Goal: Information Seeking & Learning: Compare options

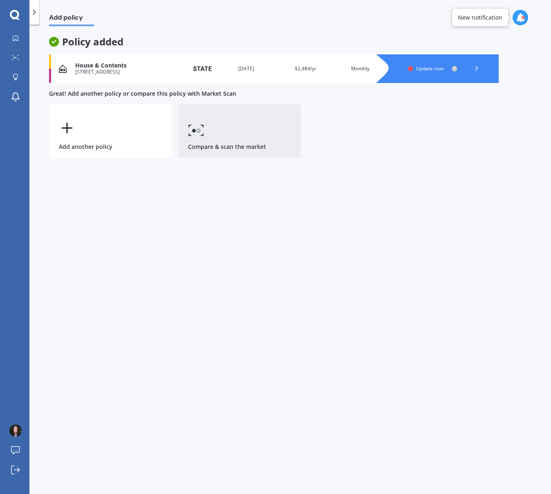
click at [216, 137] on link "Compare & scan the market" at bounding box center [239, 130] width 123 height 53
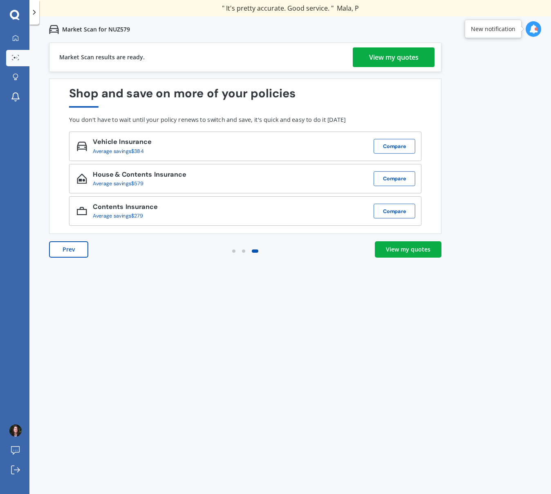
click at [433, 256] on link "View my quotes" at bounding box center [408, 249] width 67 height 16
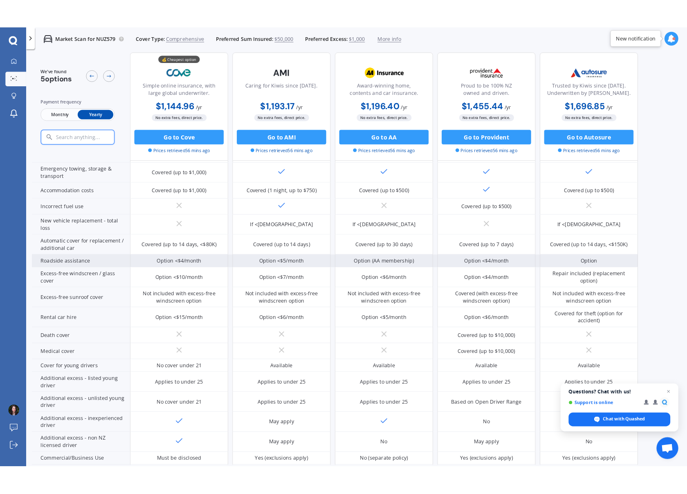
scroll to position [169, 0]
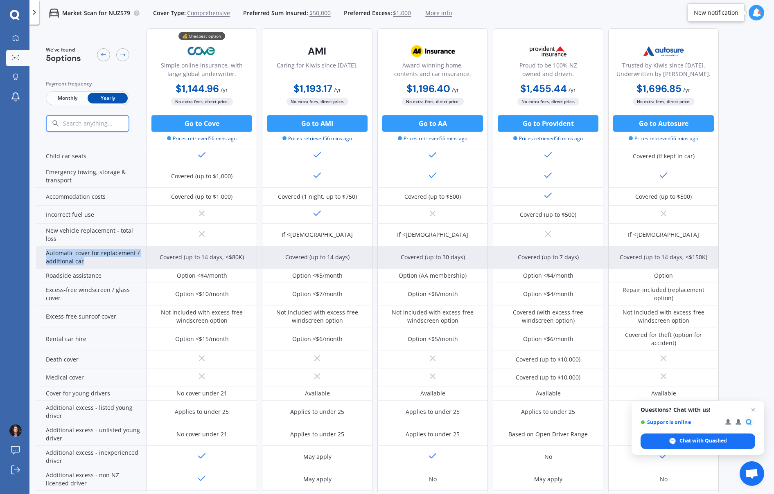
drag, startPoint x: 100, startPoint y: 265, endPoint x: 45, endPoint y: 254, distance: 55.5
click at [45, 254] on div "Automatic cover for replacement / additional car" at bounding box center [91, 257] width 110 height 22
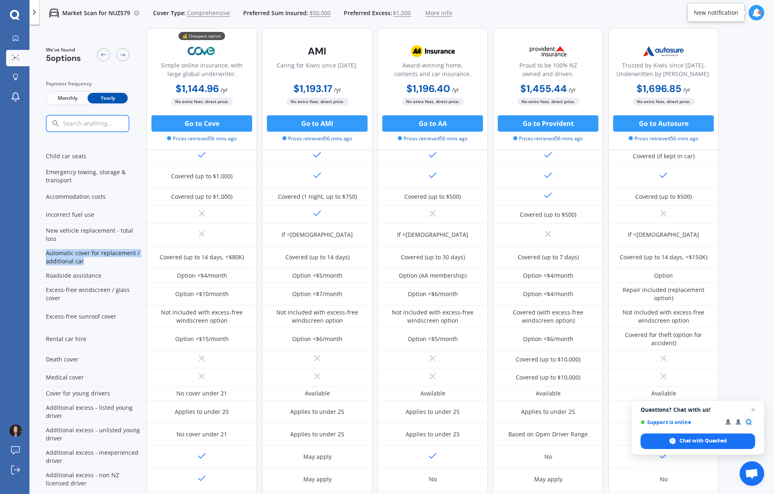
copy div "Automatic cover for replacement / additional car"
click at [551, 439] on span "Chat with Quashed" at bounding box center [702, 440] width 47 height 7
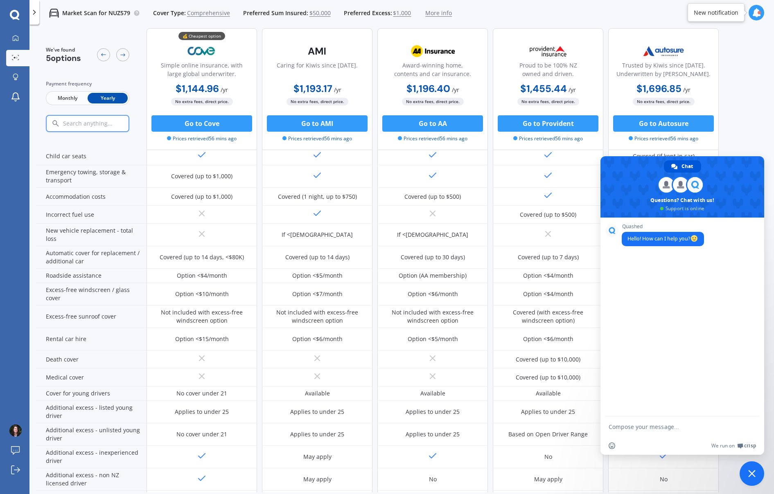
click at [551, 434] on form at bounding box center [672, 427] width 129 height 22
click at [551, 431] on form at bounding box center [672, 427] width 129 height 22
click at [551, 426] on textarea "Compose your message..." at bounding box center [672, 426] width 129 height 7
paste textarea "Automatic cover for replacement / additional car"
drag, startPoint x: 657, startPoint y: 429, endPoint x: 664, endPoint y: 429, distance: 6.6
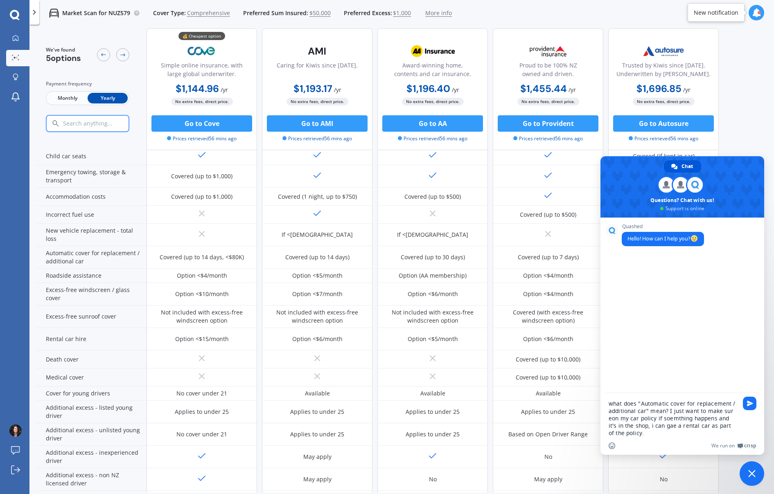
click at [551, 429] on textarea "what does "Automatic cover for replacement / additional car" mean? I just want …" at bounding box center [672, 418] width 129 height 37
click at [551, 412] on textarea "what does "Automatic cover for replacement / additional car" mean? I just want …" at bounding box center [672, 418] width 129 height 37
type textarea "what does "Automatic cover for replacement / additional car" mean? I just want …"
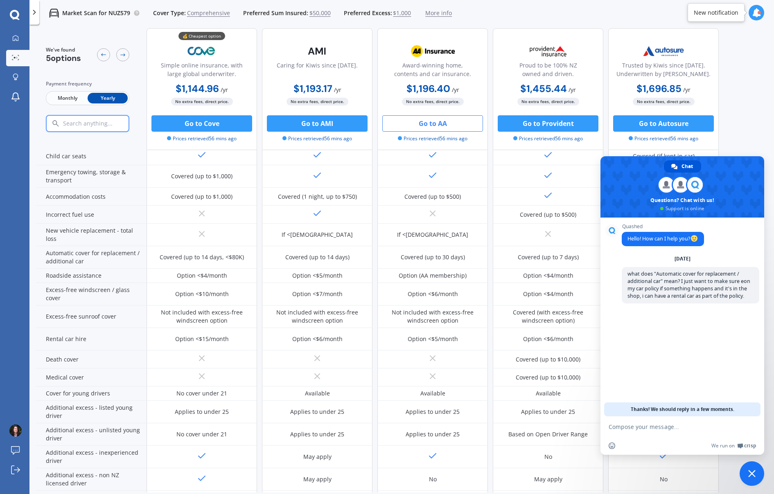
click at [423, 124] on button "Go to AA" at bounding box center [432, 123] width 101 height 16
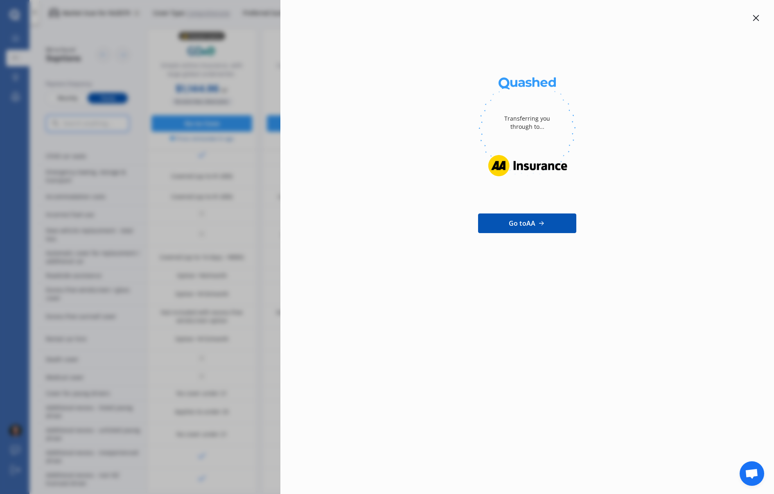
click at [238, 46] on div "Transferring you through to... Go to AA" at bounding box center [387, 247] width 774 height 494
click at [551, 17] on div at bounding box center [756, 18] width 10 height 10
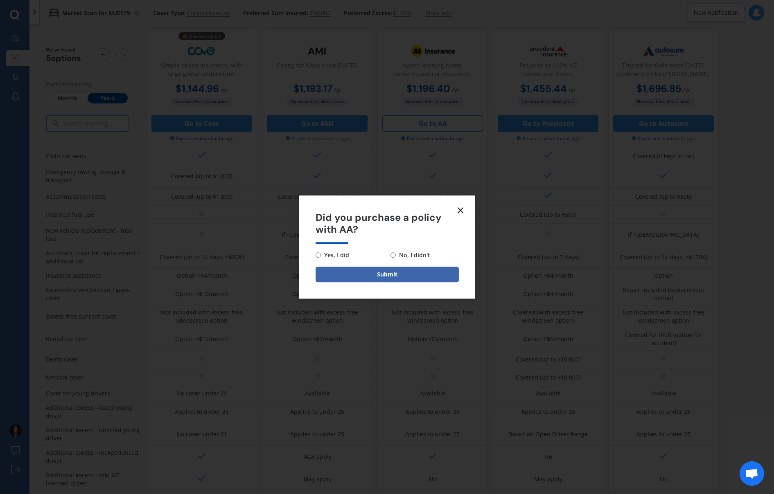
click at [457, 209] on icon at bounding box center [460, 210] width 10 height 10
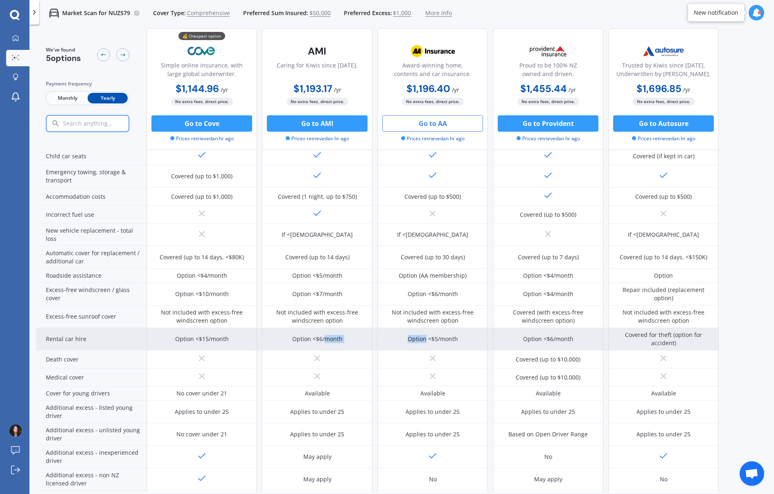
drag, startPoint x: 323, startPoint y: 338, endPoint x: 425, endPoint y: 342, distance: 102.3
click at [425, 342] on div "Option <$15/month Option <$6/month Option <$5/month Option <$6/month Covered fo…" at bounding box center [432, 339] width 572 height 22
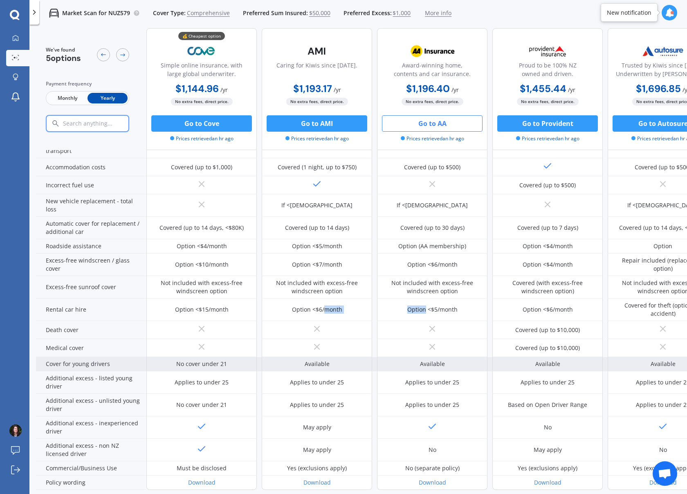
scroll to position [16, 0]
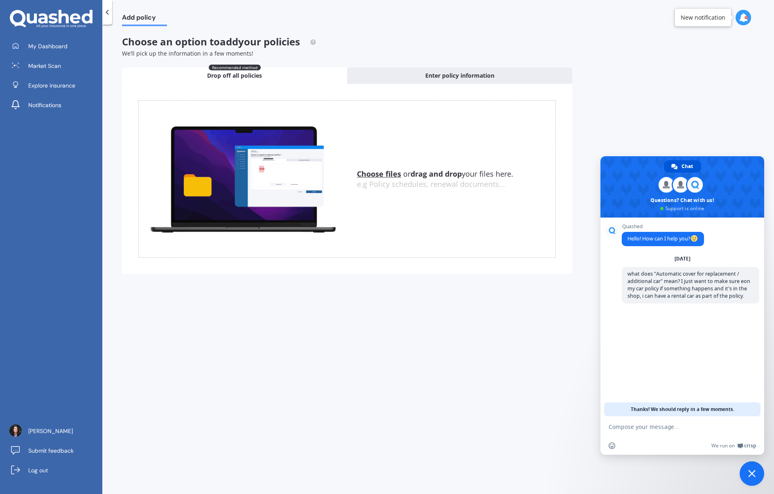
click at [384, 172] on u "Choose files" at bounding box center [379, 174] width 44 height 10
click at [61, 46] on span "My Dashboard" at bounding box center [47, 46] width 39 height 8
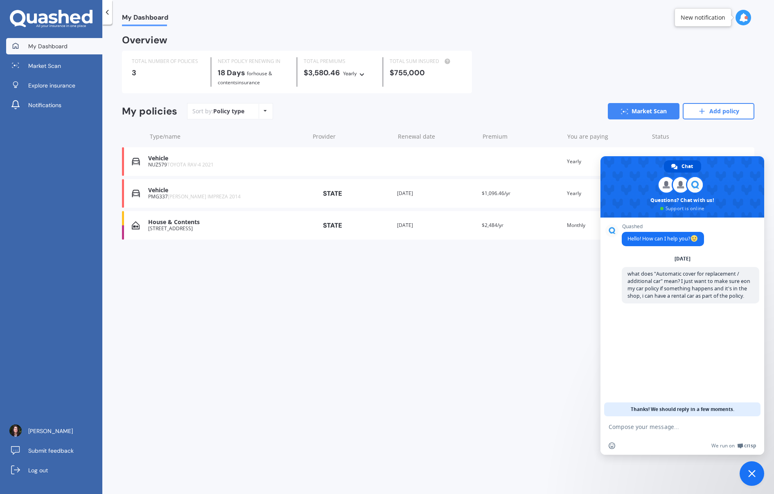
click at [215, 227] on div "[STREET_ADDRESS]" at bounding box center [226, 229] width 157 height 6
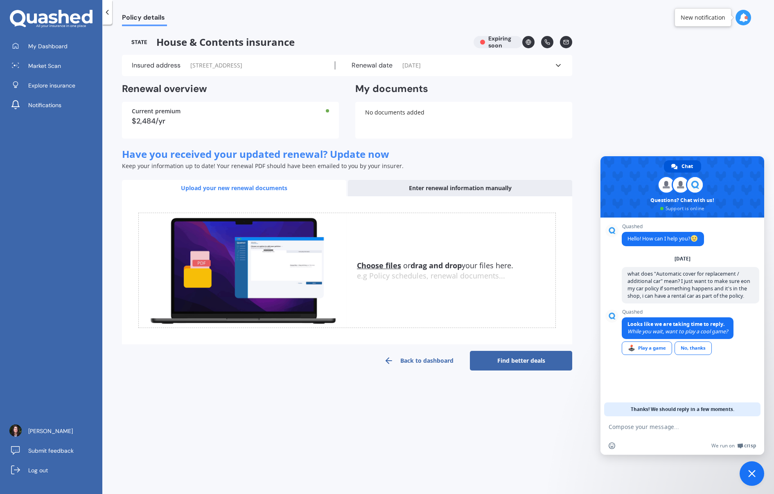
click at [513, 362] on link "Find better deals" at bounding box center [521, 361] width 102 height 20
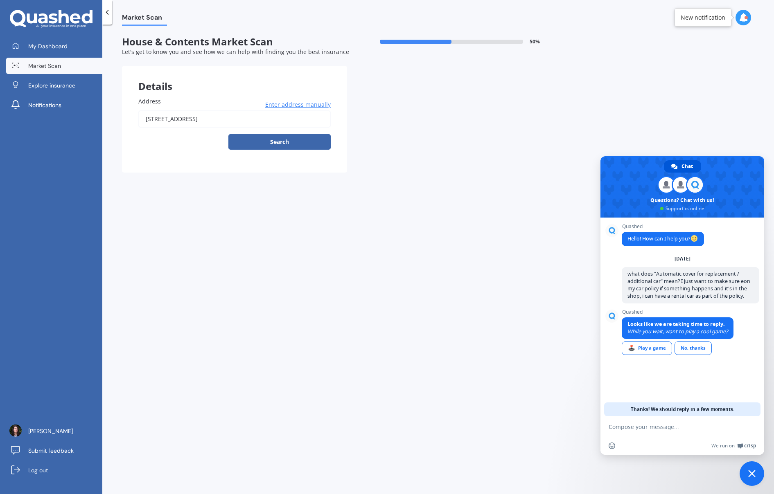
click at [292, 150] on div "Address 104 Spalling Road, Halswell, Christchurch 8025 Enter address manually S…" at bounding box center [234, 127] width 225 height 92
click at [280, 137] on button "Search" at bounding box center [279, 142] width 102 height 16
type input "[STREET_ADDRESS]"
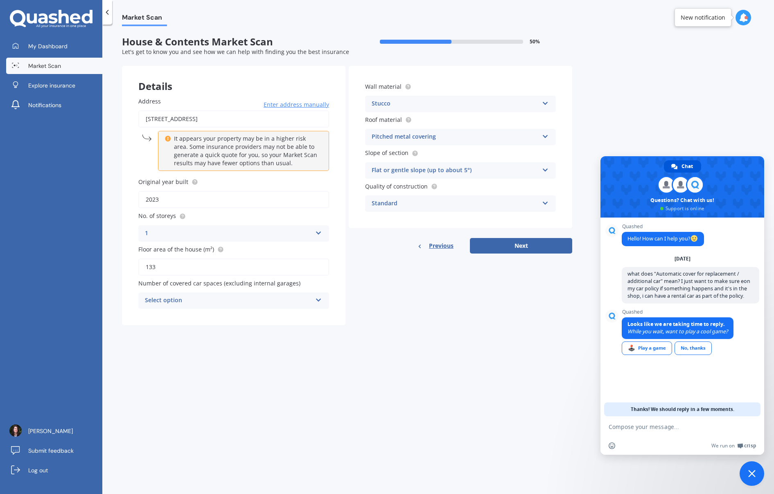
click at [244, 296] on div "Select option" at bounding box center [228, 301] width 167 height 10
click at [524, 332] on div "Market Scan House & Contents Market Scan 50 % Let's get to know you and see how…" at bounding box center [437, 261] width 671 height 470
click at [547, 200] on icon at bounding box center [545, 202] width 7 height 6
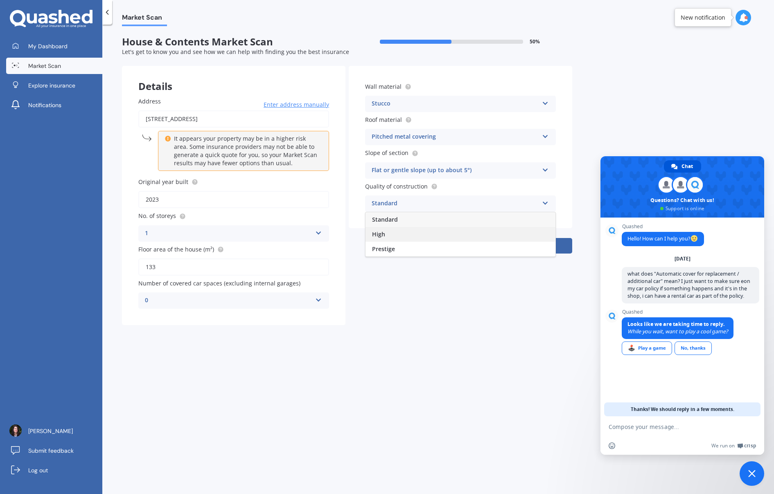
click at [385, 233] on div "High" at bounding box center [460, 234] width 190 height 15
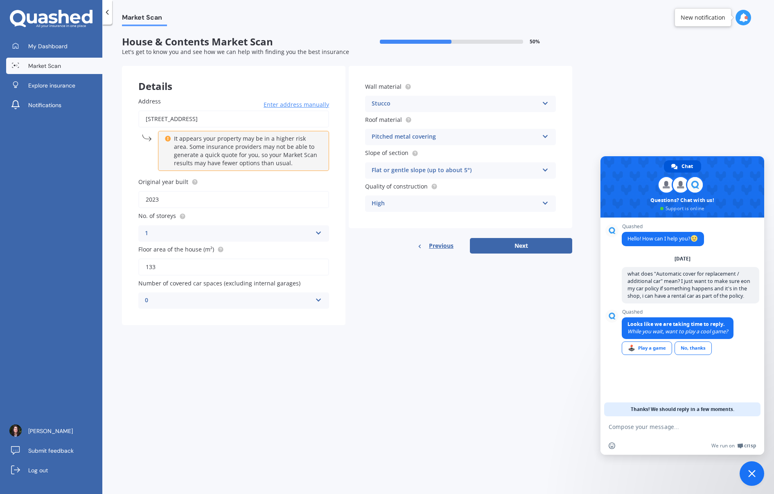
click at [543, 110] on div "Stucco Artificial weatherboard/plank cladding Blockwork Brick veneer Double bri…" at bounding box center [460, 104] width 191 height 16
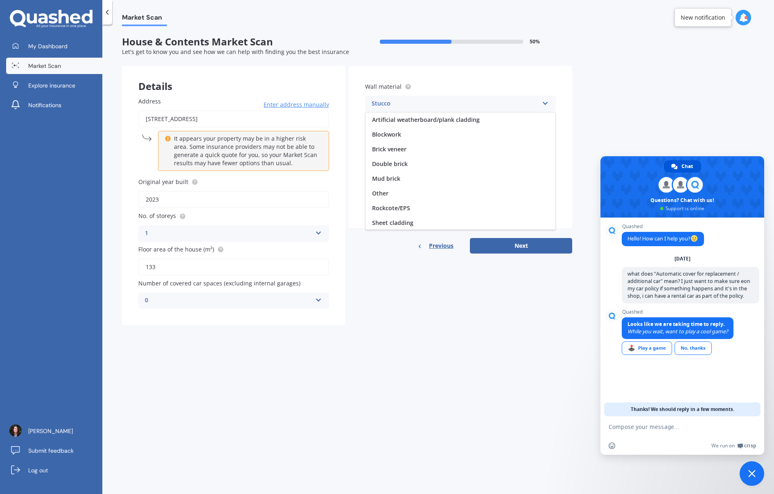
scroll to position [60, 0]
click at [433, 153] on div "Rockcote/EPS" at bounding box center [460, 148] width 190 height 15
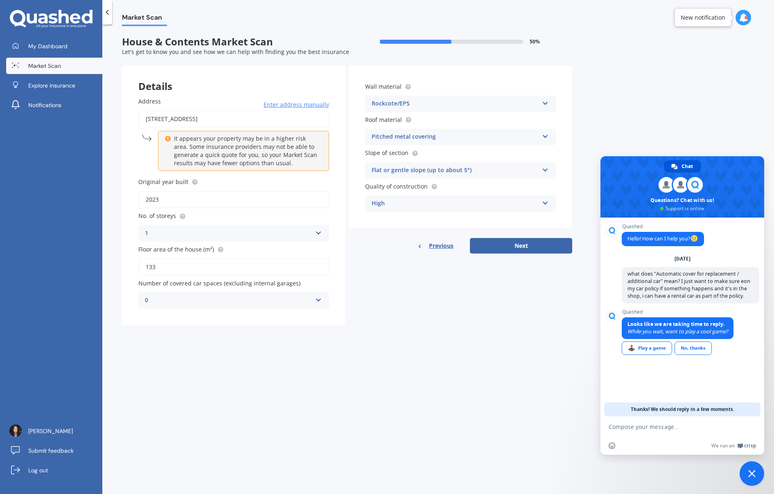
click at [433, 141] on div "Pitched metal covering" at bounding box center [454, 137] width 167 height 10
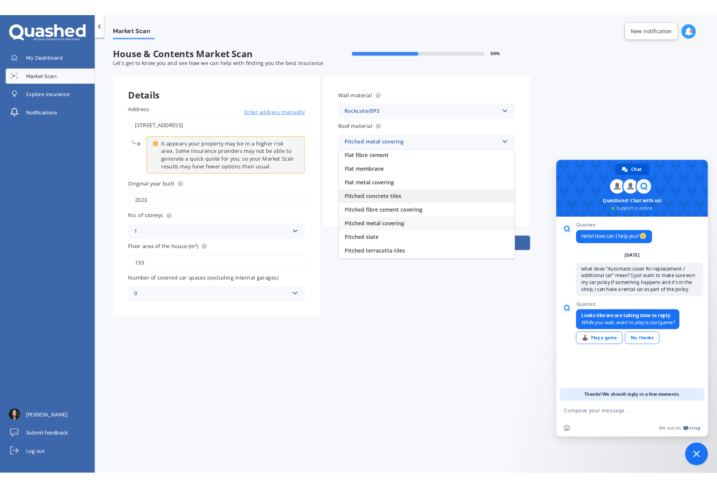
scroll to position [0, 0]
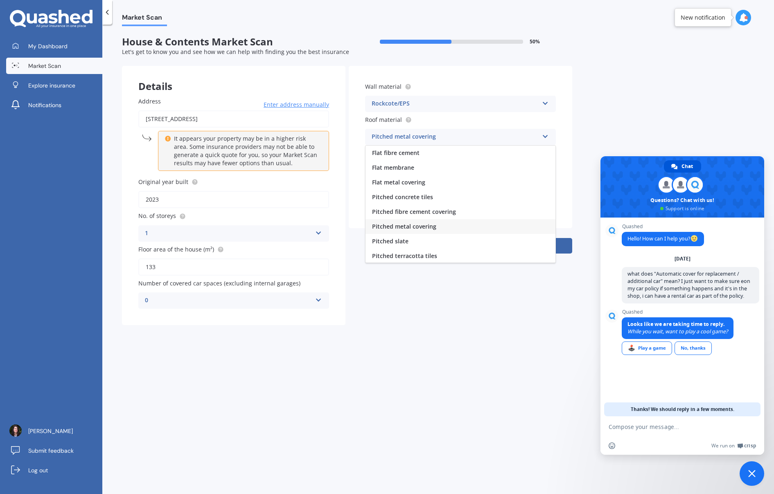
click at [471, 418] on div "Market Scan House & Contents Market Scan 50 % Let's get to know you and see how…" at bounding box center [437, 261] width 671 height 470
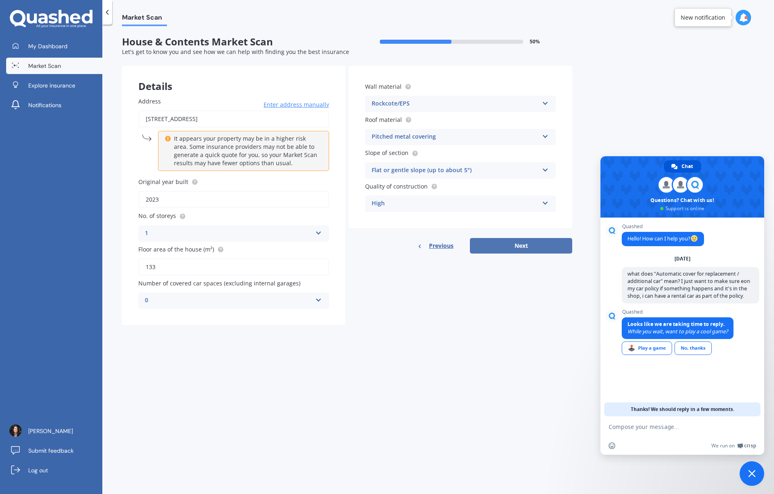
click at [526, 244] on button "Next" at bounding box center [521, 246] width 102 height 16
select select "02"
select select "12"
select select "1987"
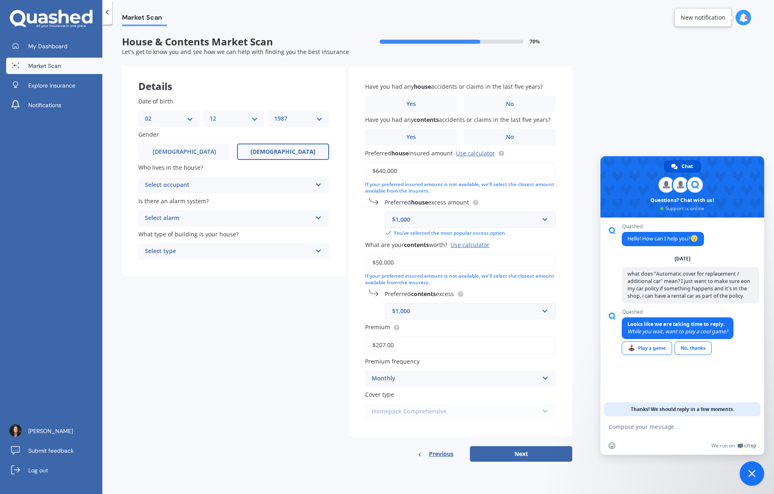
click at [194, 184] on div "Select occupant" at bounding box center [228, 185] width 167 height 10
drag, startPoint x: 162, startPoint y: 203, endPoint x: 164, endPoint y: 216, distance: 13.2
click at [164, 216] on div "Owner Owner + Boarder" at bounding box center [233, 208] width 191 height 30
click at [181, 187] on div "Select occupant" at bounding box center [229, 185] width 163 height 9
click at [175, 216] on span "Owner + Boarder" at bounding box center [169, 215] width 47 height 8
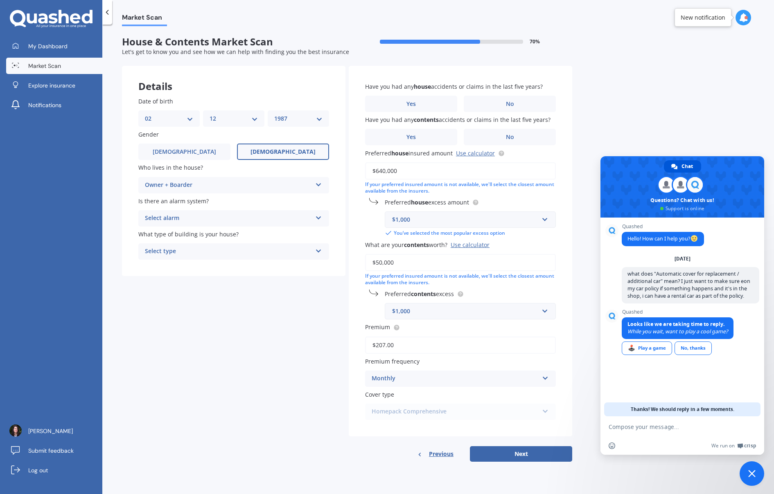
click at [181, 216] on div "Select alarm" at bounding box center [228, 219] width 167 height 10
click at [151, 261] on span "No" at bounding box center [149, 264] width 8 height 8
click at [158, 252] on div "Select type" at bounding box center [228, 252] width 167 height 10
click at [162, 265] on span "Freestanding" at bounding box center [163, 267] width 36 height 8
click at [512, 101] on span "No" at bounding box center [510, 104] width 8 height 7
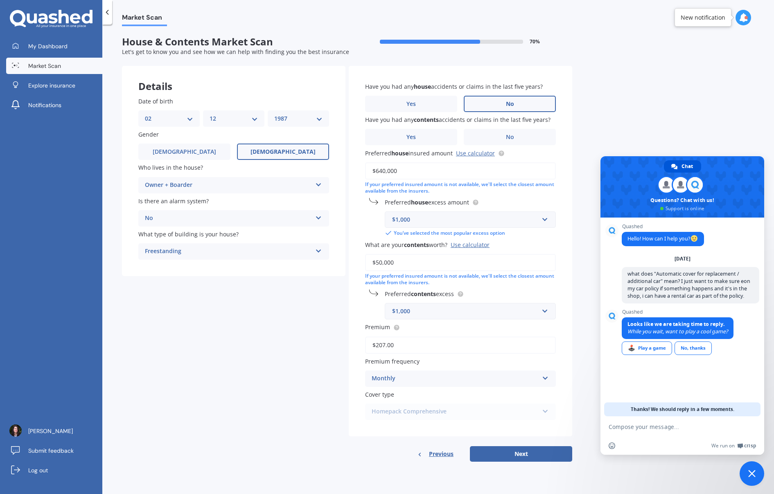
click at [0, 0] on input "No" at bounding box center [0, 0] width 0 height 0
click at [506, 135] on span "No" at bounding box center [510, 137] width 8 height 7
click at [0, 0] on input "No" at bounding box center [0, 0] width 0 height 0
click at [511, 453] on button "Next" at bounding box center [521, 454] width 102 height 16
select select "02"
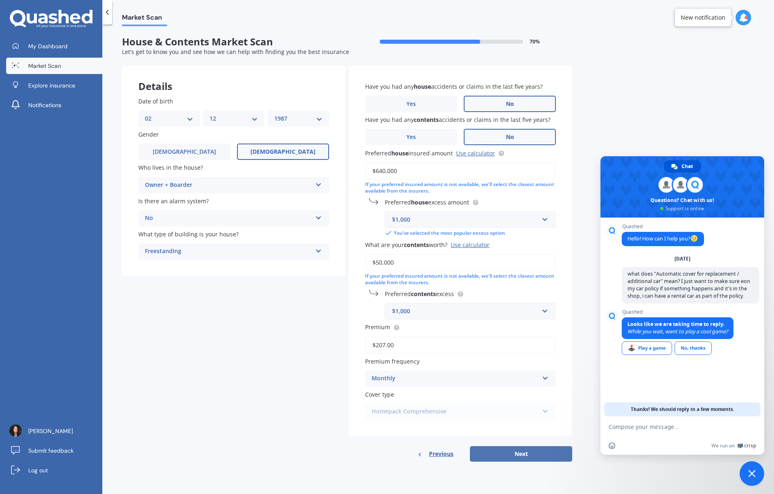
select select "12"
select select "1987"
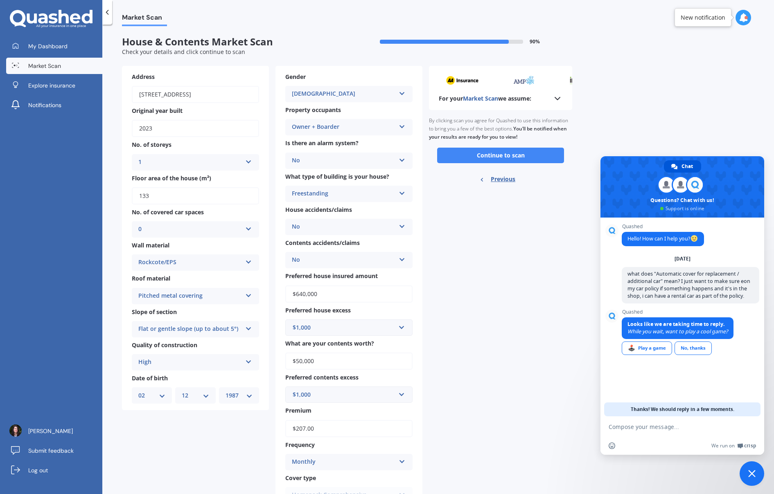
drag, startPoint x: 503, startPoint y: 156, endPoint x: 504, endPoint y: 160, distance: 4.1
click at [503, 157] on button "Continue to scan" at bounding box center [500, 156] width 127 height 16
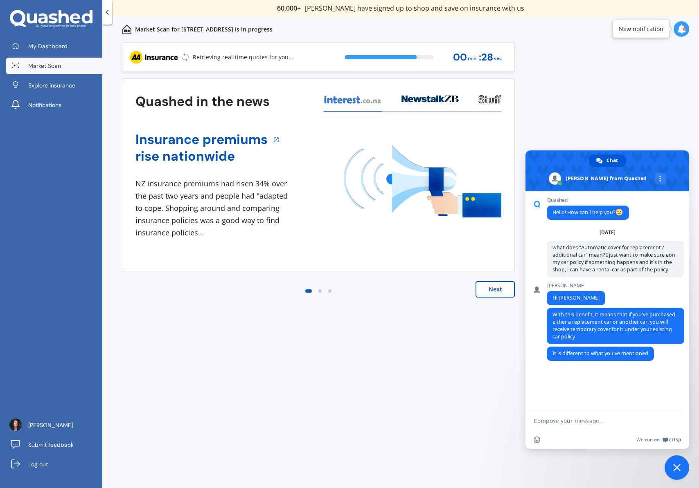
drag, startPoint x: 502, startPoint y: 292, endPoint x: 497, endPoint y: 295, distance: 6.6
click at [502, 292] on button "Next" at bounding box center [494, 289] width 39 height 16
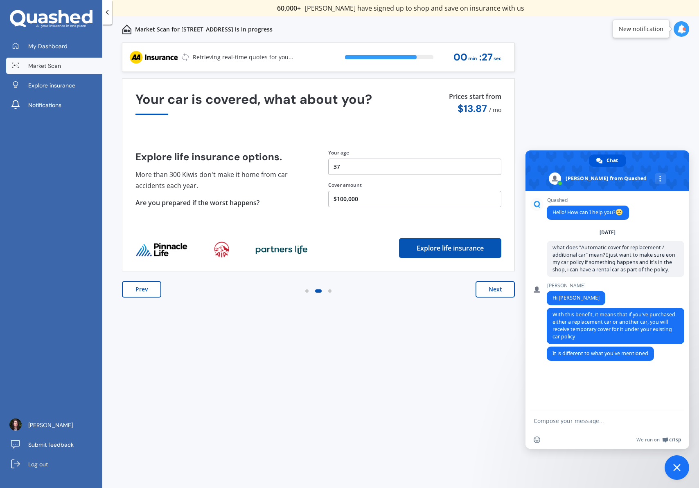
click at [499, 287] on button "Next" at bounding box center [494, 289] width 39 height 16
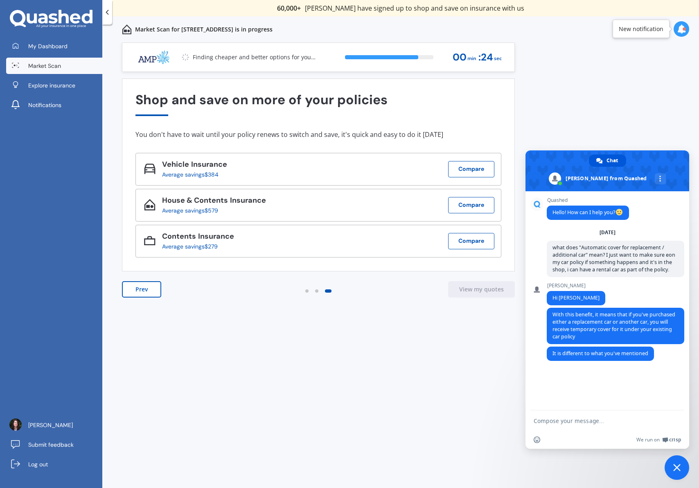
click at [680, 471] on span "Close chat" at bounding box center [676, 468] width 25 height 25
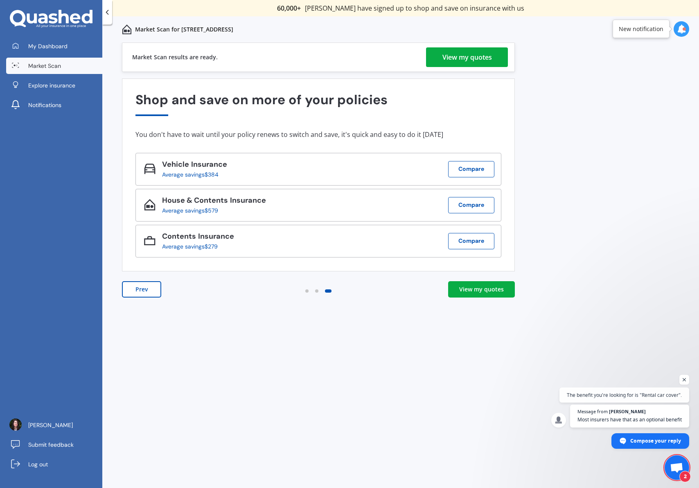
click at [474, 287] on div "View my quotes" at bounding box center [481, 290] width 45 height 8
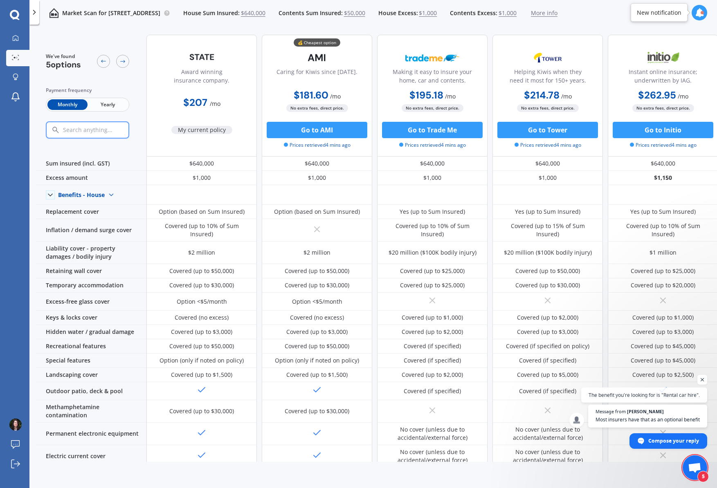
click at [656, 439] on span "Compose your reply" at bounding box center [673, 441] width 51 height 14
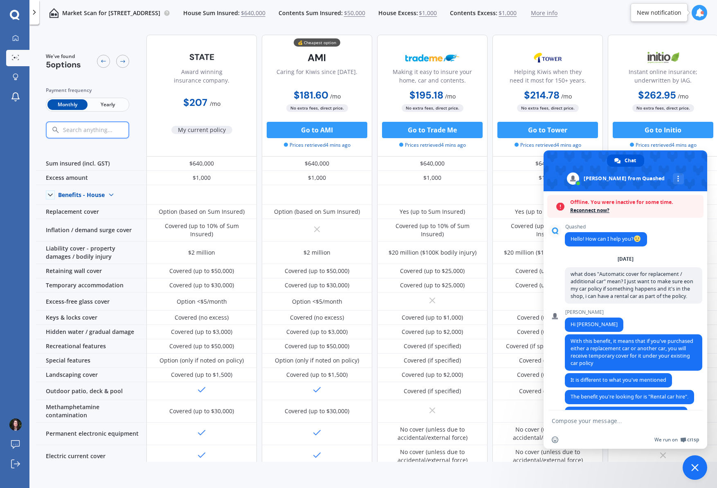
scroll to position [20, 0]
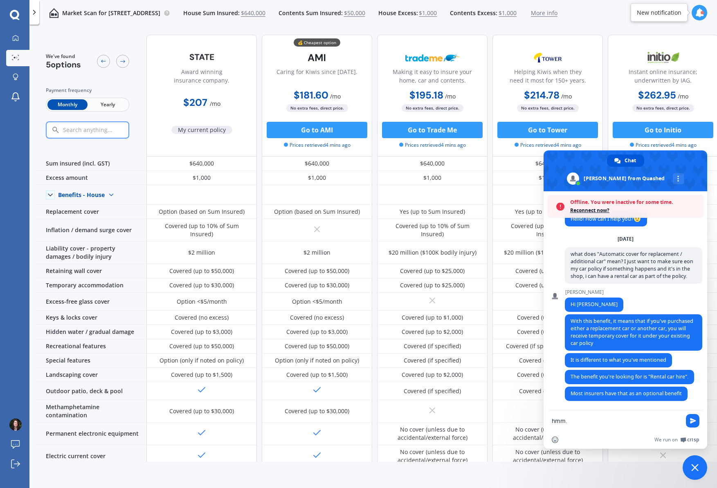
type textarea "hmm."
click at [691, 466] on span "Close chat" at bounding box center [694, 467] width 7 height 7
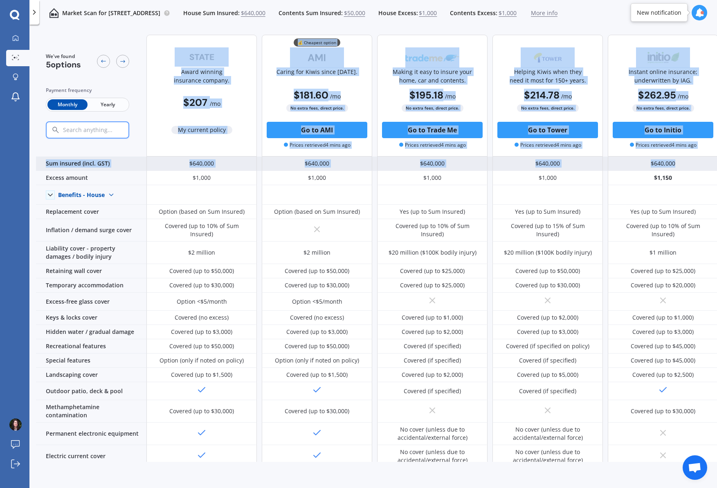
drag, startPoint x: 170, startPoint y: 46, endPoint x: 685, endPoint y: 167, distance: 529.1
click at [685, 167] on div "We've found 5 options Payment frequency Monthly Yearly Award winning insurance …" at bounding box center [377, 315] width 682 height 574
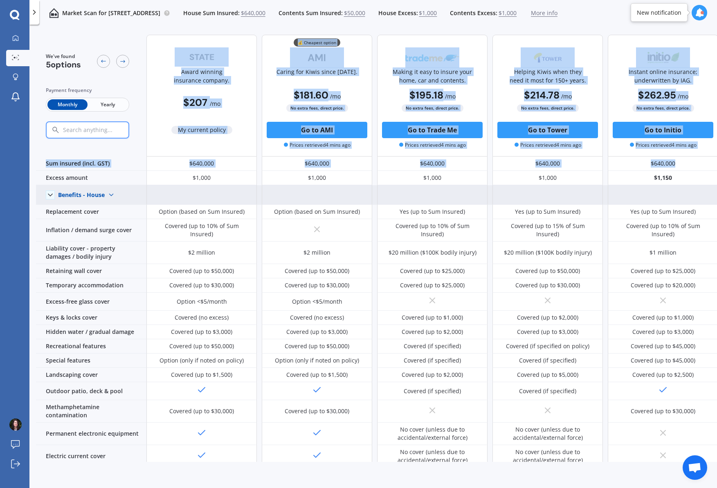
copy div "Award winning insurance company. $207 / mo My current policy 💰 Cheapest option …"
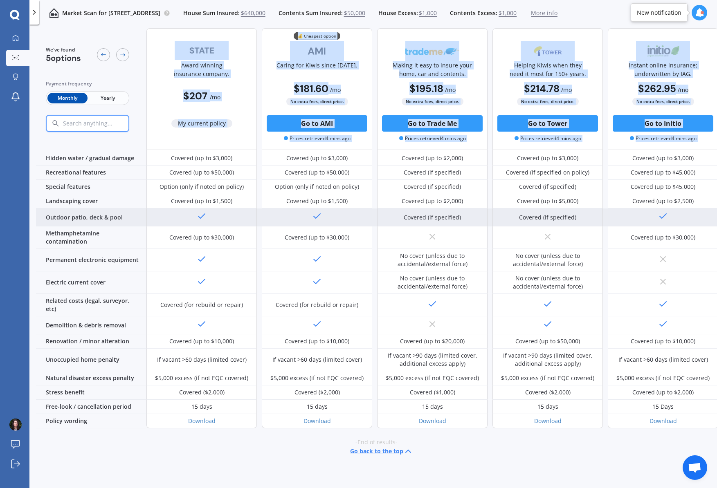
scroll to position [174, 0]
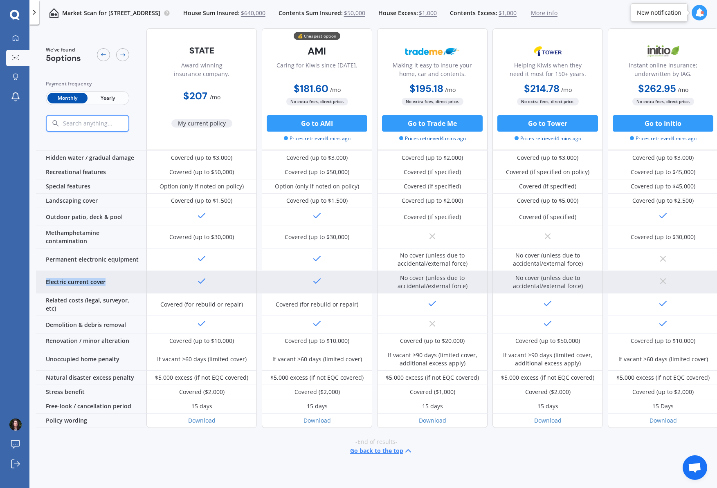
drag, startPoint x: 45, startPoint y: 277, endPoint x: 104, endPoint y: 275, distance: 59.0
click at [104, 275] on div "Electric current cover" at bounding box center [91, 282] width 110 height 22
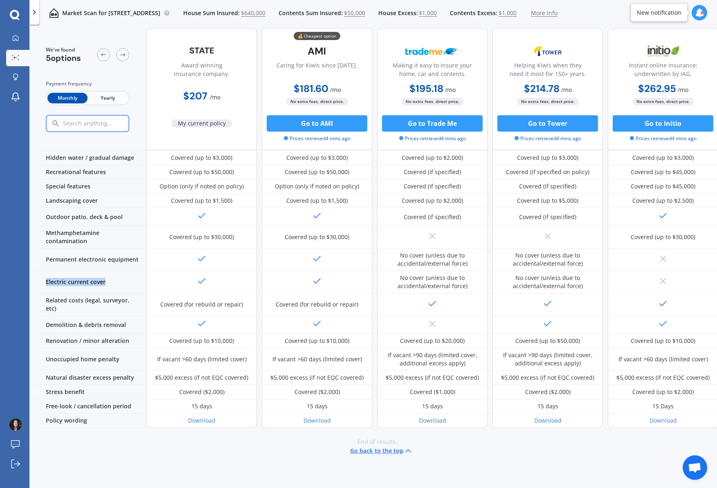
copy div "Electric current cover"
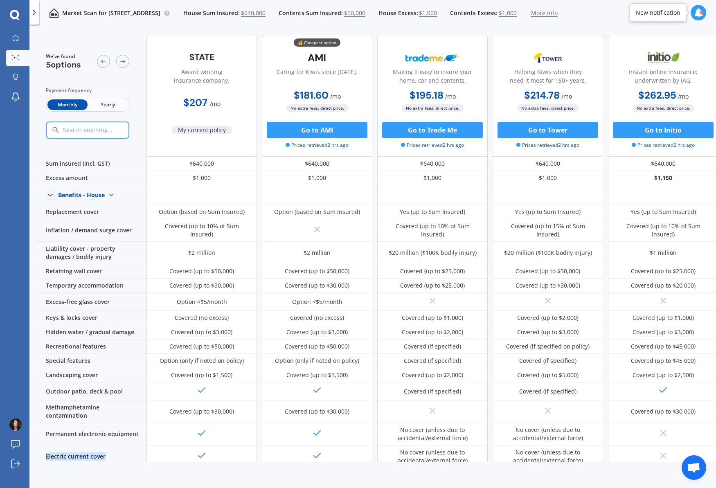
scroll to position [20, 0]
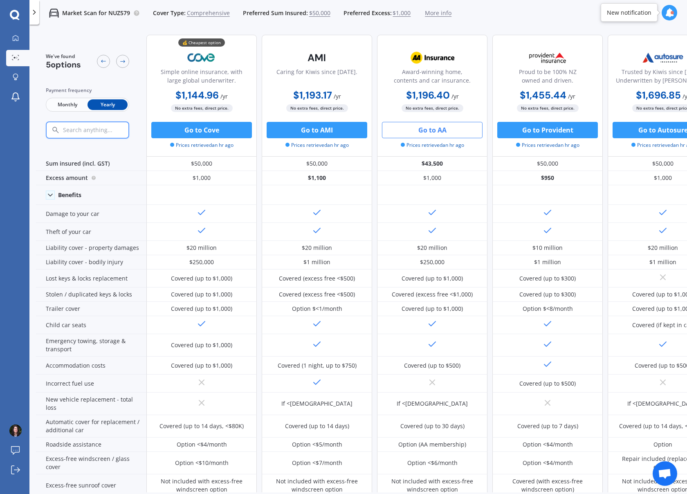
scroll to position [16, 0]
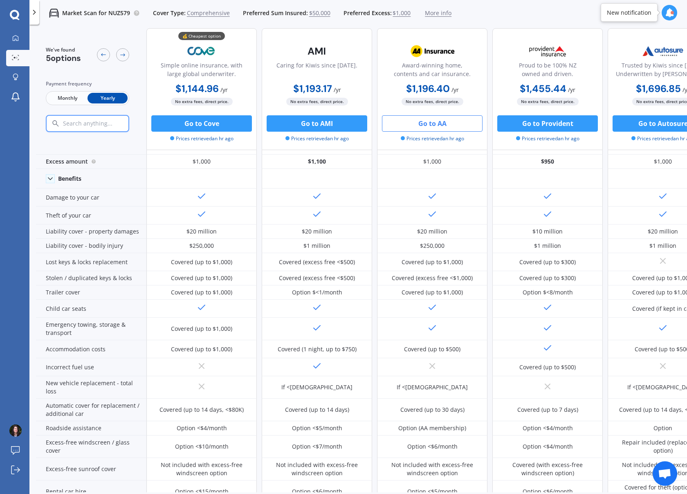
click at [126, 54] on div at bounding box center [122, 54] width 13 height 13
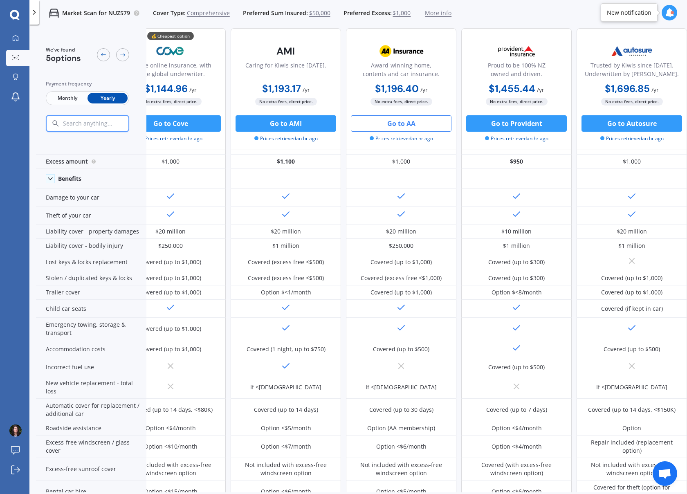
click at [126, 54] on div at bounding box center [122, 54] width 13 height 13
click at [102, 55] on icon at bounding box center [103, 55] width 7 height 7
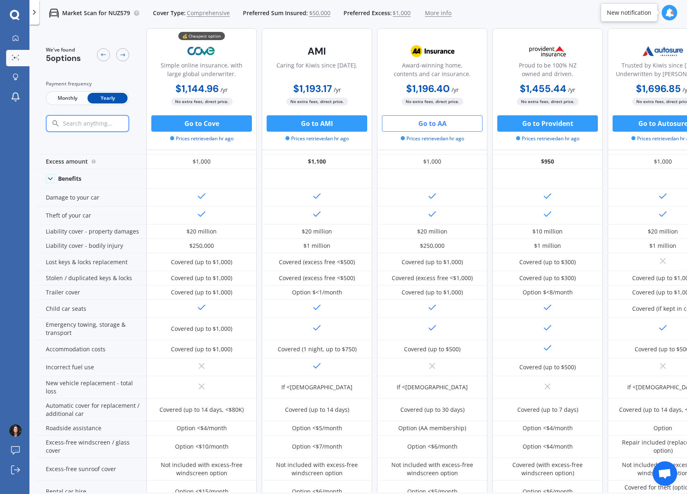
click at [664, 475] on span "Open chat" at bounding box center [664, 474] width 13 height 11
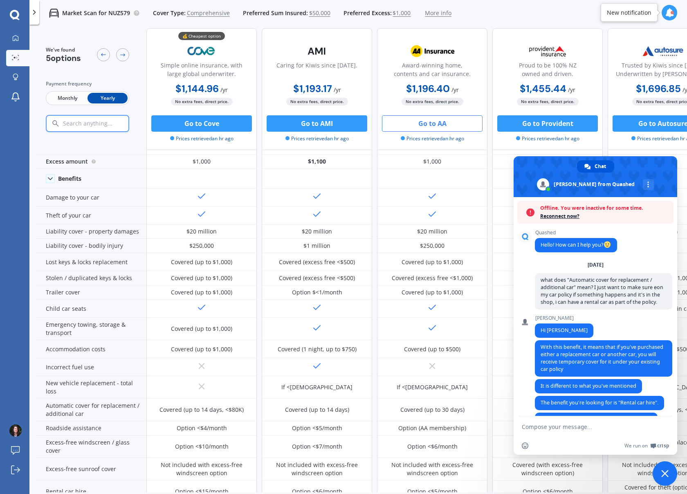
scroll to position [20, 0]
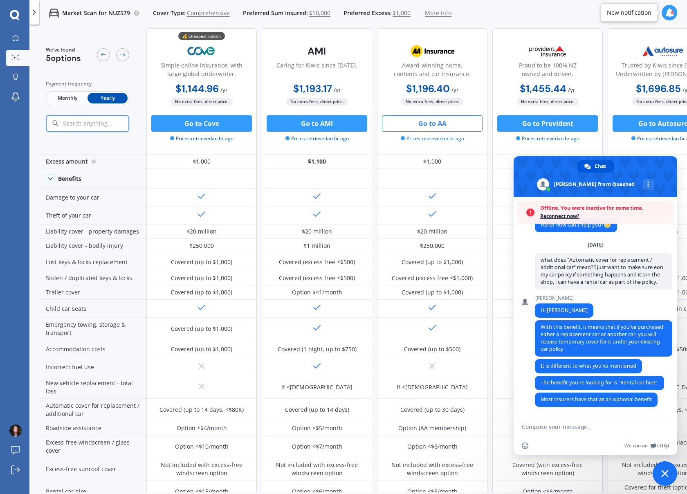
click at [544, 429] on textarea "Compose your message..." at bounding box center [586, 426] width 129 height 7
type textarea "thank you!"
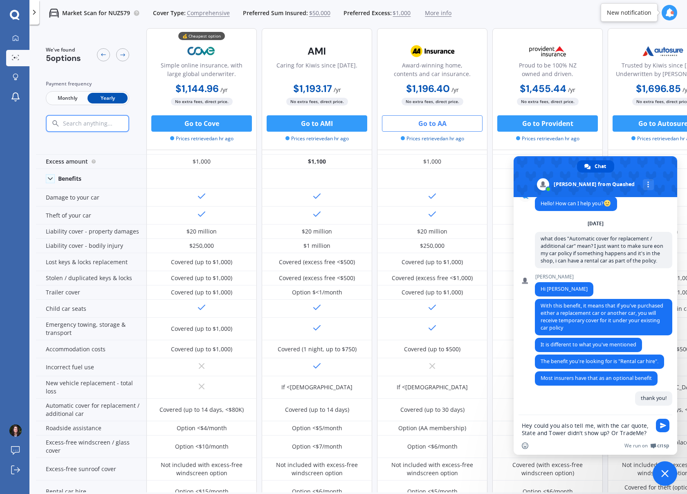
scroll to position [22, 0]
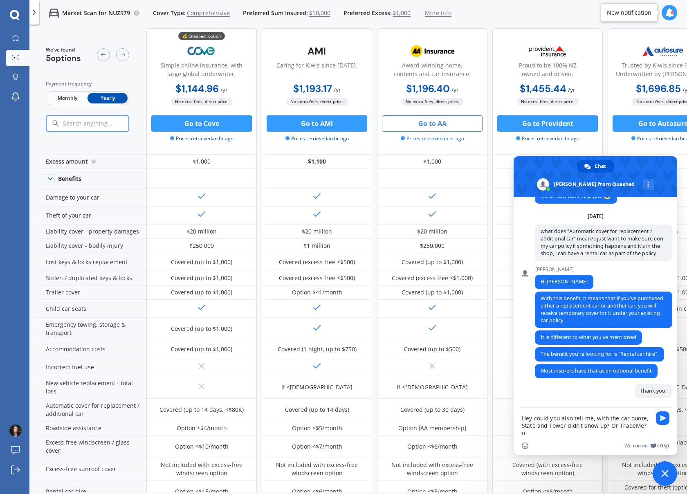
type textarea "Hey could you also tell me, with the car quote, State and Tower didn't show up?…"
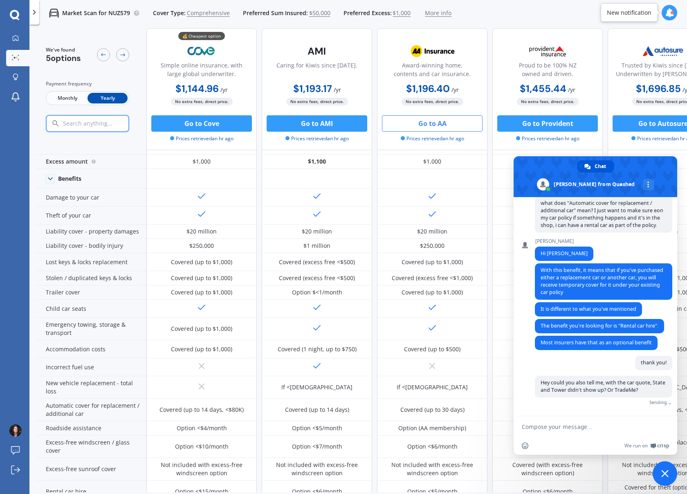
scroll to position [38, 0]
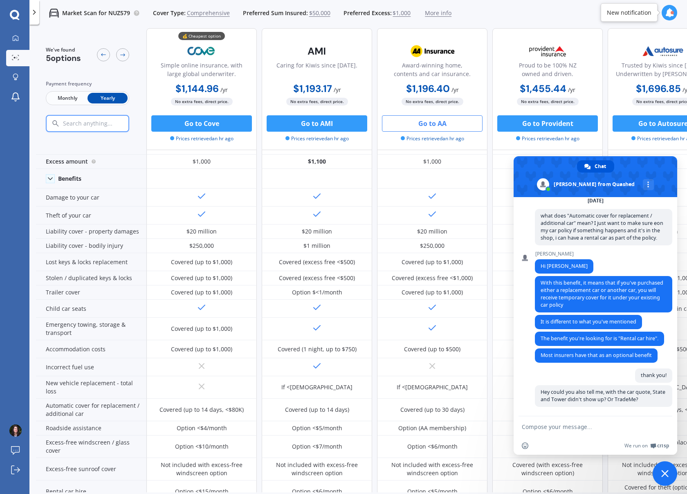
click at [548, 428] on textarea "Compose your message..." at bounding box center [586, 426] width 129 height 7
type textarea "and cove didn't show. up for my H&C policy?"
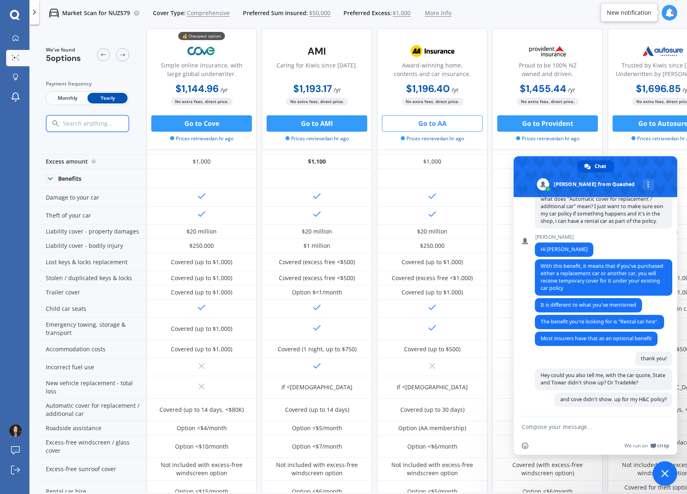
scroll to position [54, 0]
type textarea "and AA didn't show up."
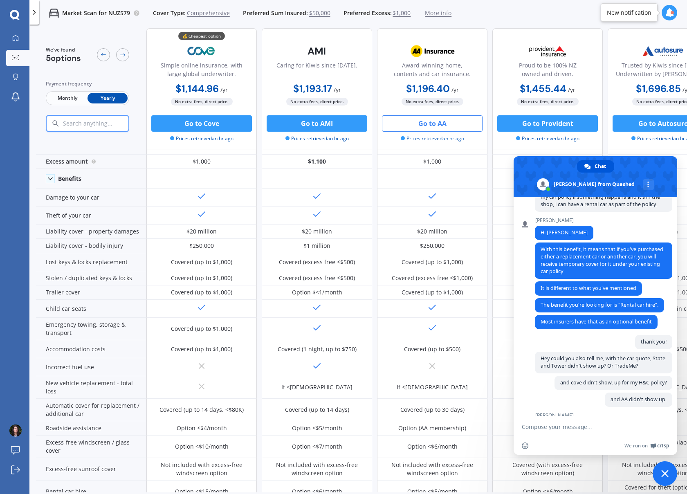
scroll to position [168, 0]
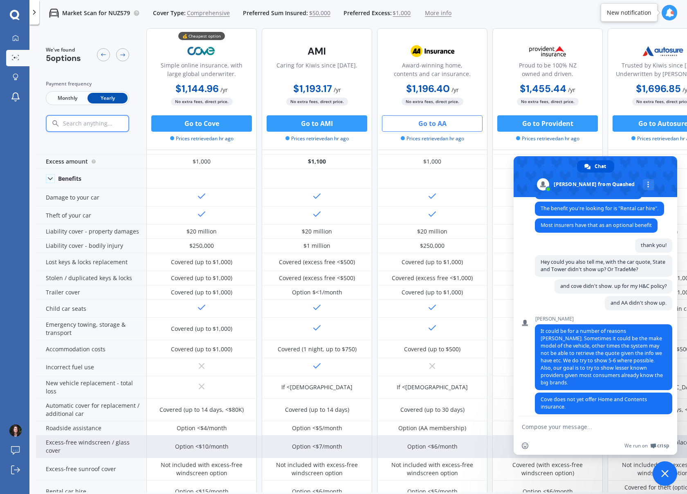
paste textarea "hmm."
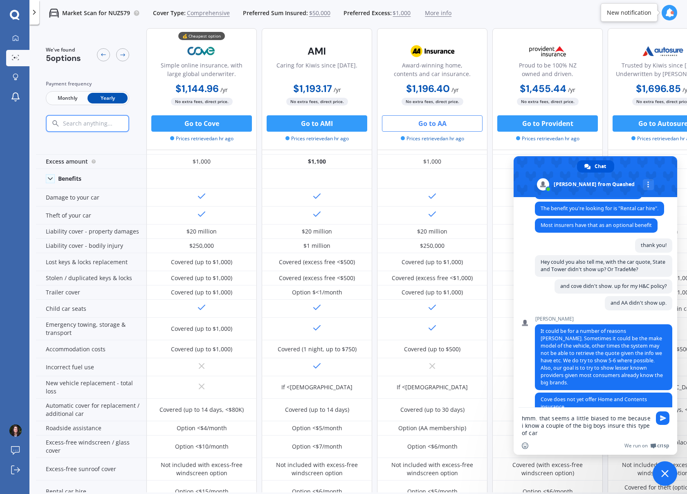
drag, startPoint x: 624, startPoint y: 418, endPoint x: 623, endPoint y: 443, distance: 24.2
click at [623, 443] on div "hmm. that seems a little biased to me because i know a couple of the big boys i…" at bounding box center [596, 431] width 164 height 47
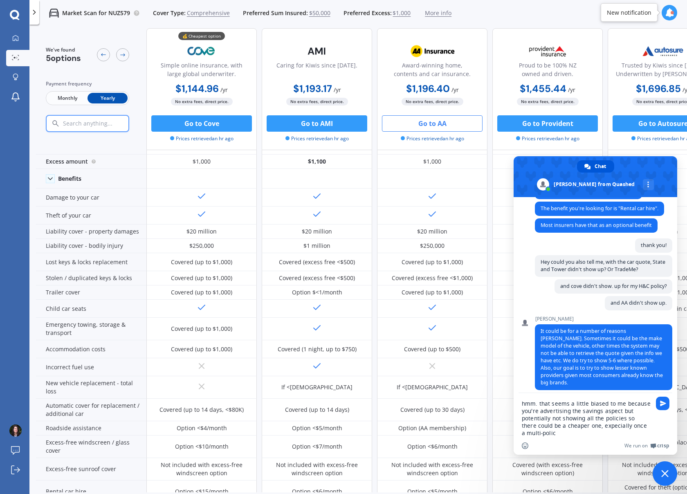
drag, startPoint x: 575, startPoint y: 434, endPoint x: 585, endPoint y: 427, distance: 11.5
click at [585, 427] on textarea "hmm. that seems a little biased to me because you're advertising the savings as…" at bounding box center [586, 418] width 129 height 37
type textarea "hmm. that seems a little biased to me because you're advertising the savings as…"
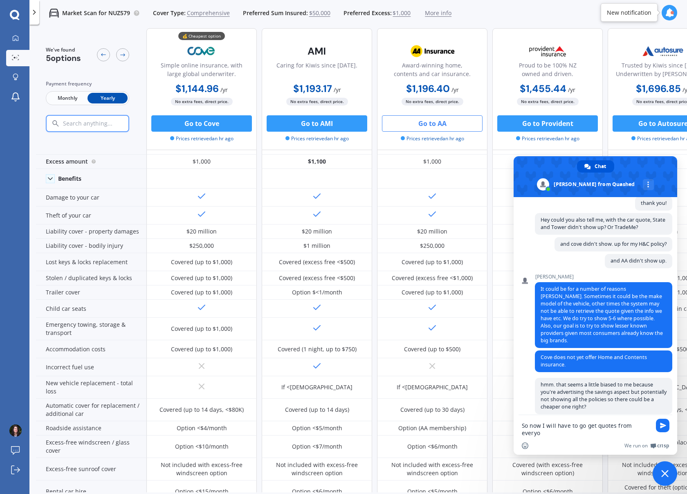
scroll to position [211, 0]
type textarea "So now I will have to go get quotes from everyone manually anyway"
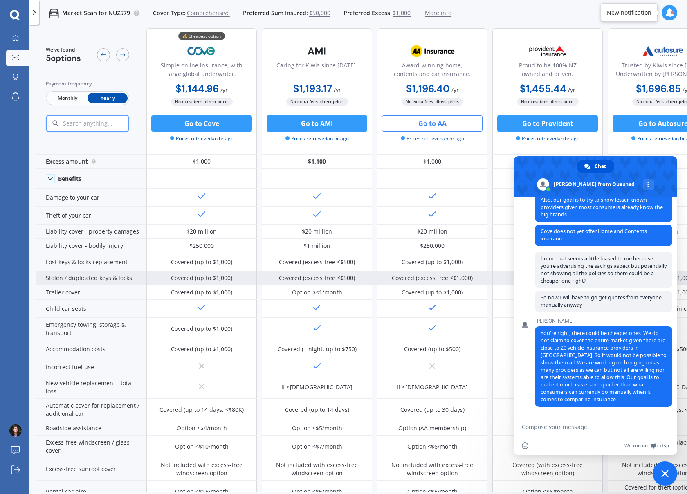
scroll to position [328, 0]
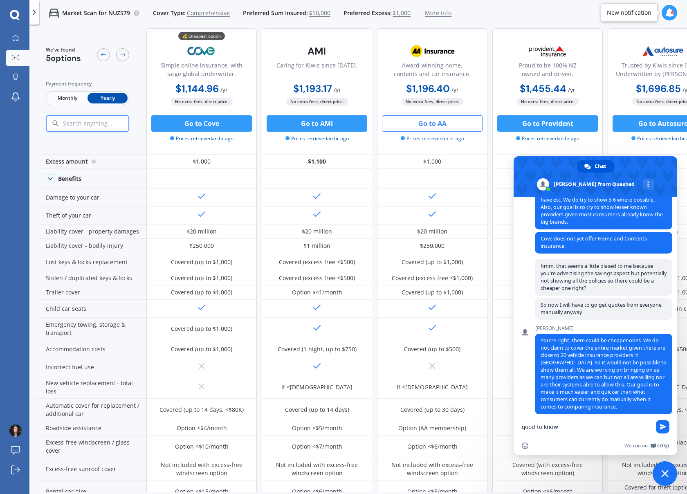
type textarea "good to know!"
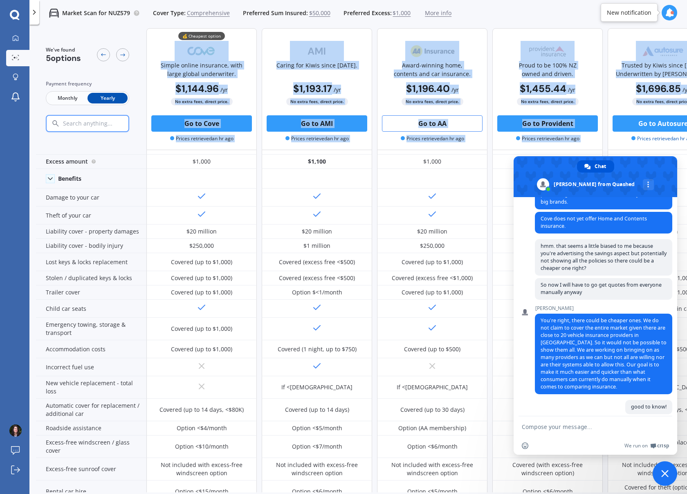
scroll to position [16, 35]
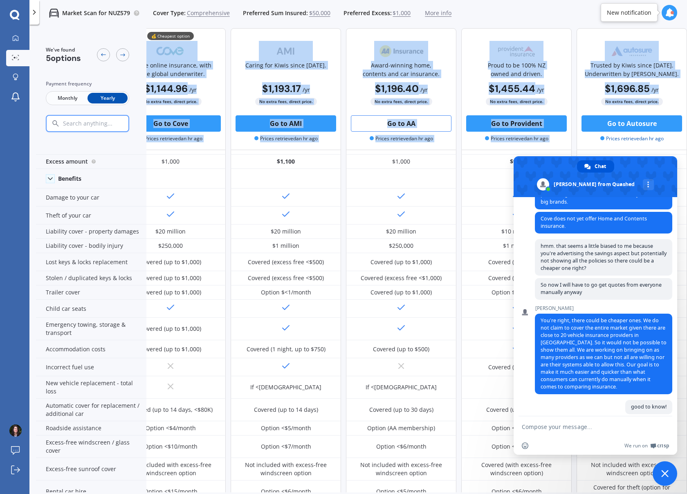
drag, startPoint x: 171, startPoint y: 47, endPoint x: 663, endPoint y: 88, distance: 493.8
click at [663, 88] on div "💰 Cheapest option Simple online insurance, with large global underwriter. $1,14…" at bounding box center [401, 89] width 572 height 122
copy div "Simple online insurance, with large global underwriter. $1,144.96 / yr $1,144.9…"
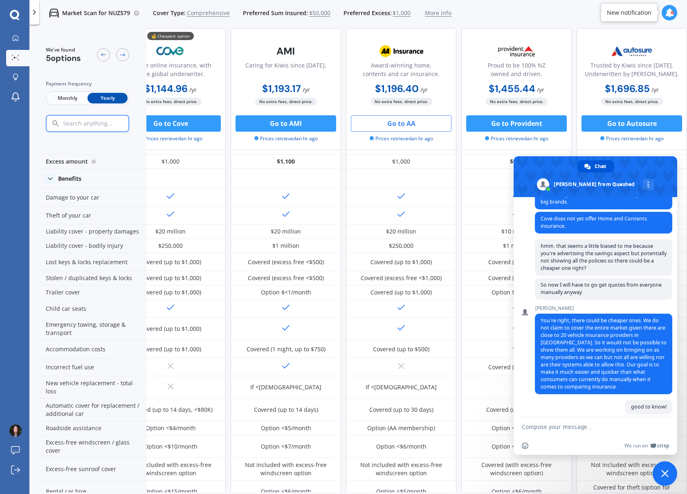
click at [75, 99] on span "Monthly" at bounding box center [67, 98] width 40 height 11
drag, startPoint x: 616, startPoint y: 91, endPoint x: 144, endPoint y: 49, distance: 473.5
click at [144, 49] on div "We've found 5 options Payment frequency Monthly Yearly Simple online insurance,…" at bounding box center [346, 89] width 682 height 122
copy div "Payment frequency Monthly Yearly Simple online insurance, with large global und…"
click at [665, 477] on span "Close chat" at bounding box center [665, 473] width 25 height 25
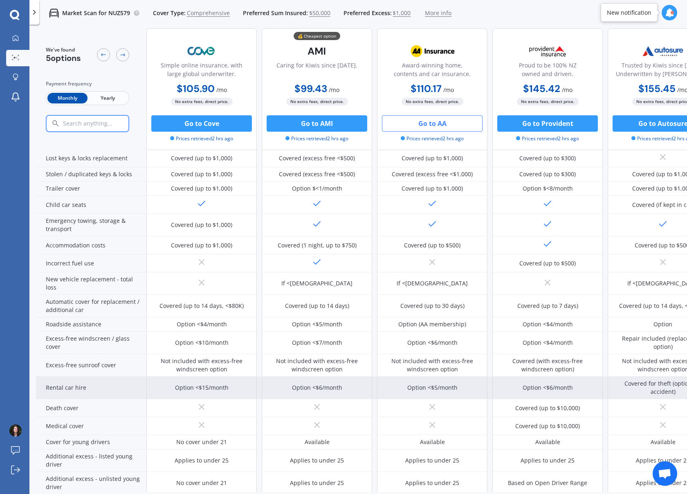
scroll to position [141, 0]
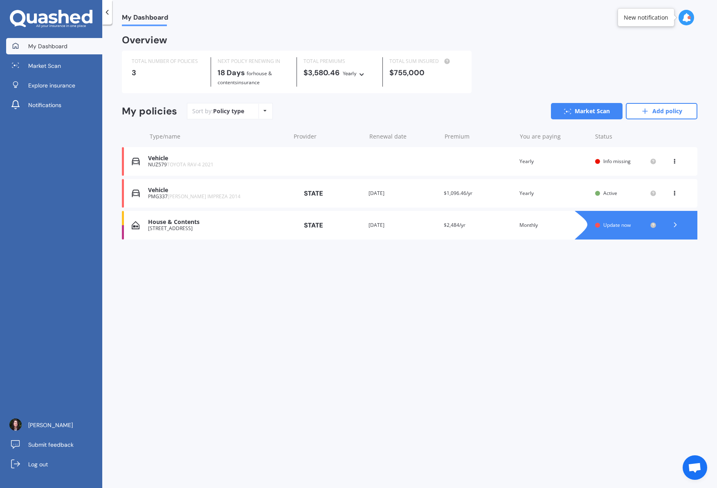
scroll to position [71, 0]
click at [601, 160] on div "Info missing" at bounding box center [625, 161] width 61 height 7
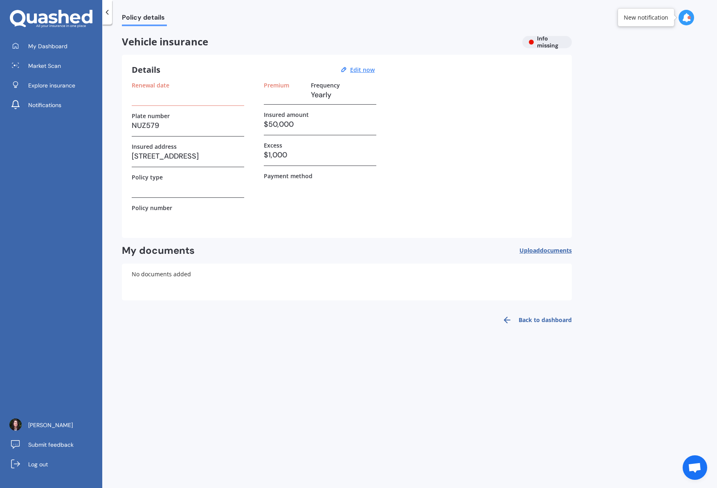
click at [189, 99] on h3 at bounding box center [188, 95] width 112 height 12
click at [108, 19] on div at bounding box center [107, 12] width 10 height 25
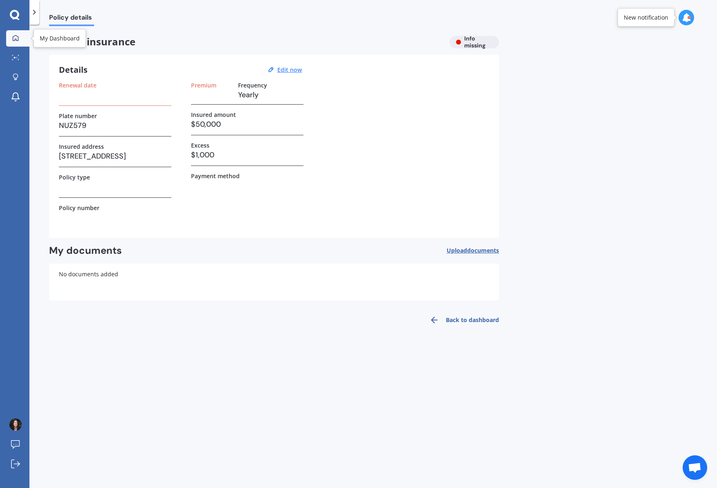
click at [9, 35] on div at bounding box center [15, 38] width 12 height 7
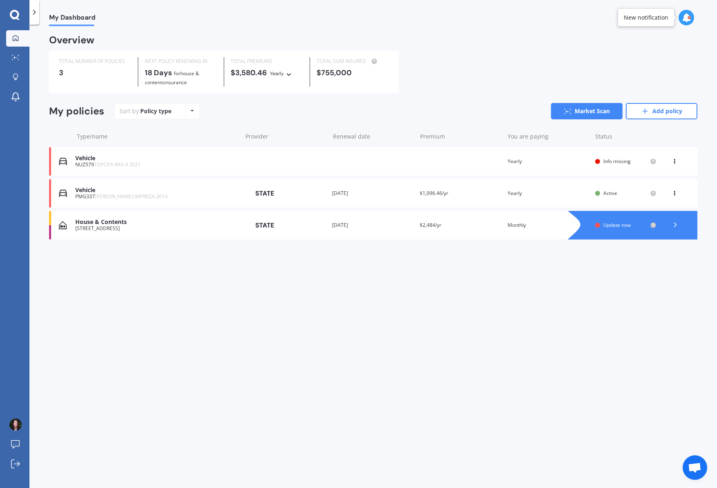
click at [677, 194] on icon at bounding box center [675, 191] width 6 height 5
click at [656, 223] on div "Delete" at bounding box center [656, 225] width 81 height 16
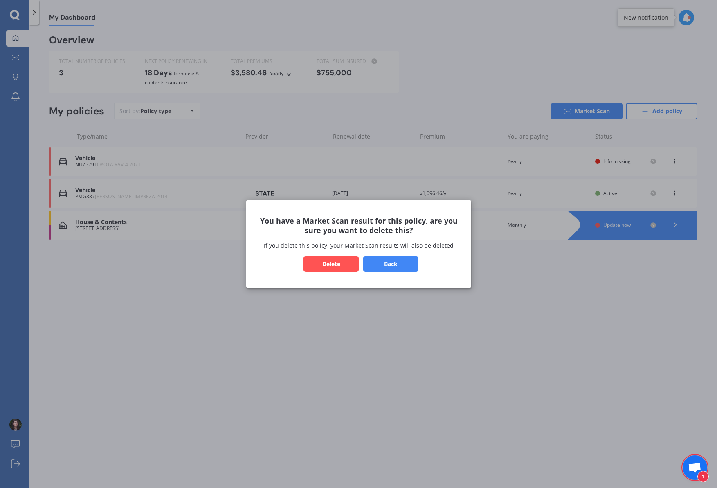
click at [322, 261] on button "Delete" at bounding box center [331, 264] width 55 height 16
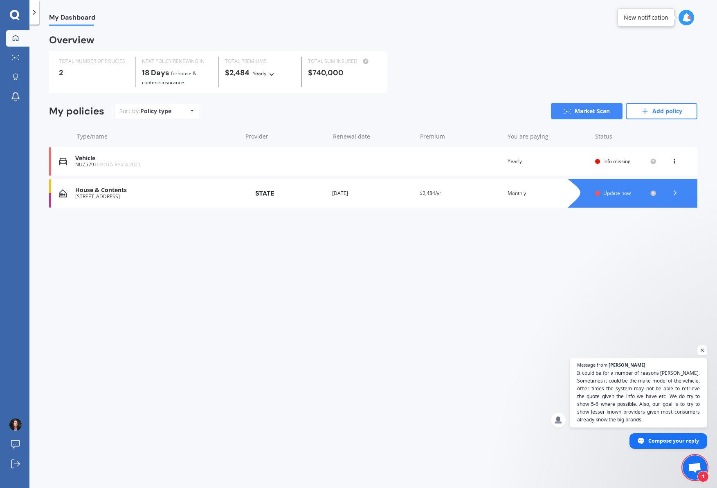
click at [644, 395] on span "It could be for a number of reasons [PERSON_NAME]. Sometimes it could be the ma…" at bounding box center [638, 396] width 123 height 54
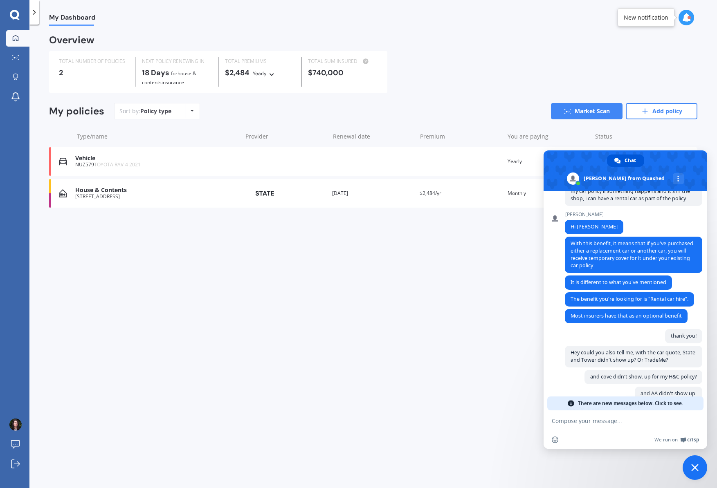
scroll to position [157, 0]
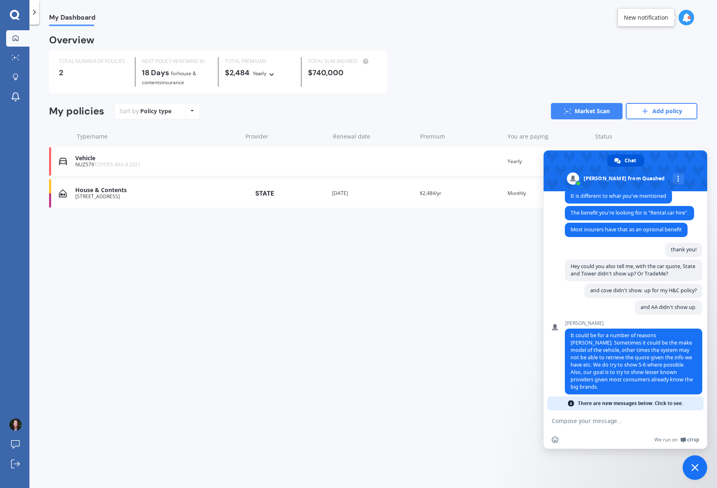
click at [695, 469] on span "Close chat" at bounding box center [694, 467] width 7 height 7
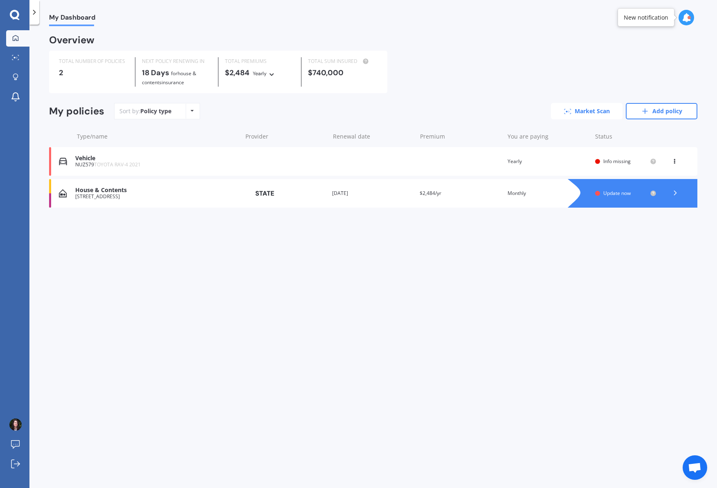
click at [601, 114] on link "Market Scan" at bounding box center [587, 111] width 72 height 16
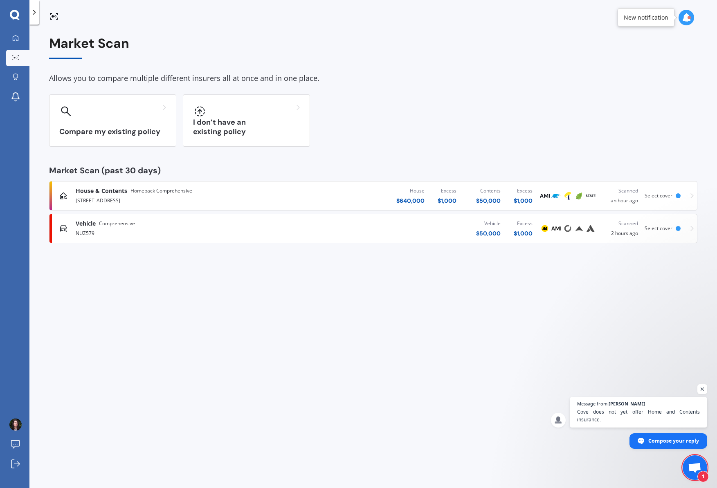
scroll to position [168, 0]
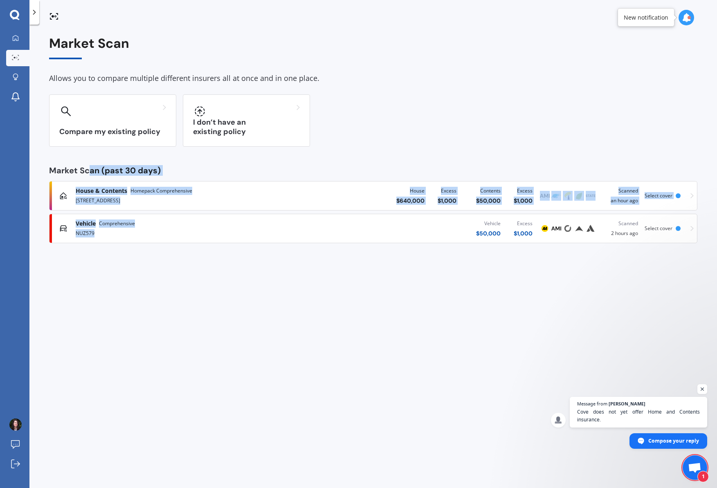
drag, startPoint x: 149, startPoint y: 267, endPoint x: 91, endPoint y: 183, distance: 101.4
click at [91, 175] on div "Market Scan Allows you to compare multiple different insurers all at once and i…" at bounding box center [373, 258] width 688 height 464
click at [250, 277] on div "Market Scan Allows you to compare multiple different insurers all at once and i…" at bounding box center [373, 258] width 688 height 464
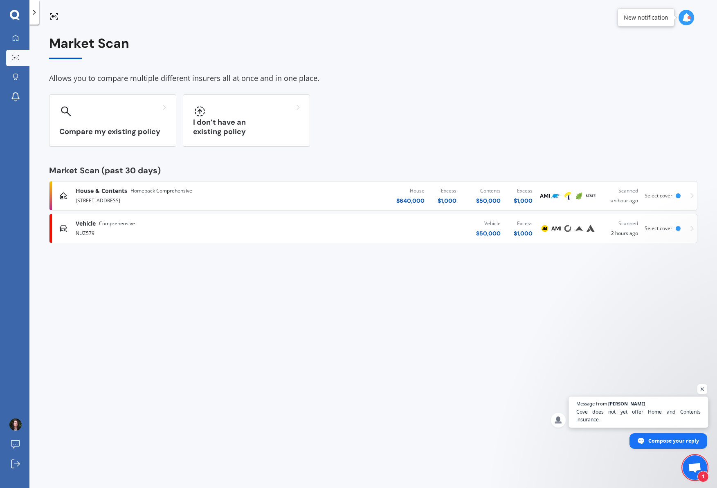
click at [640, 407] on span "Message from [PERSON_NAME] does not yet offer Home and Contents insurance." at bounding box center [638, 412] width 139 height 31
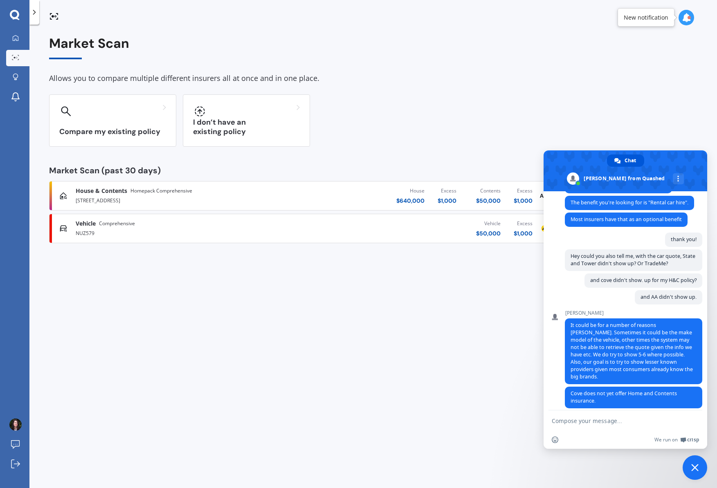
click at [580, 422] on textarea "Compose your message..." at bounding box center [616, 421] width 129 height 7
type textarea "hmm. that seems a little biased to me because you're advertising the savings as…"
type textarea "So now I will have to go get"
